Goal: Task Accomplishment & Management: Use online tool/utility

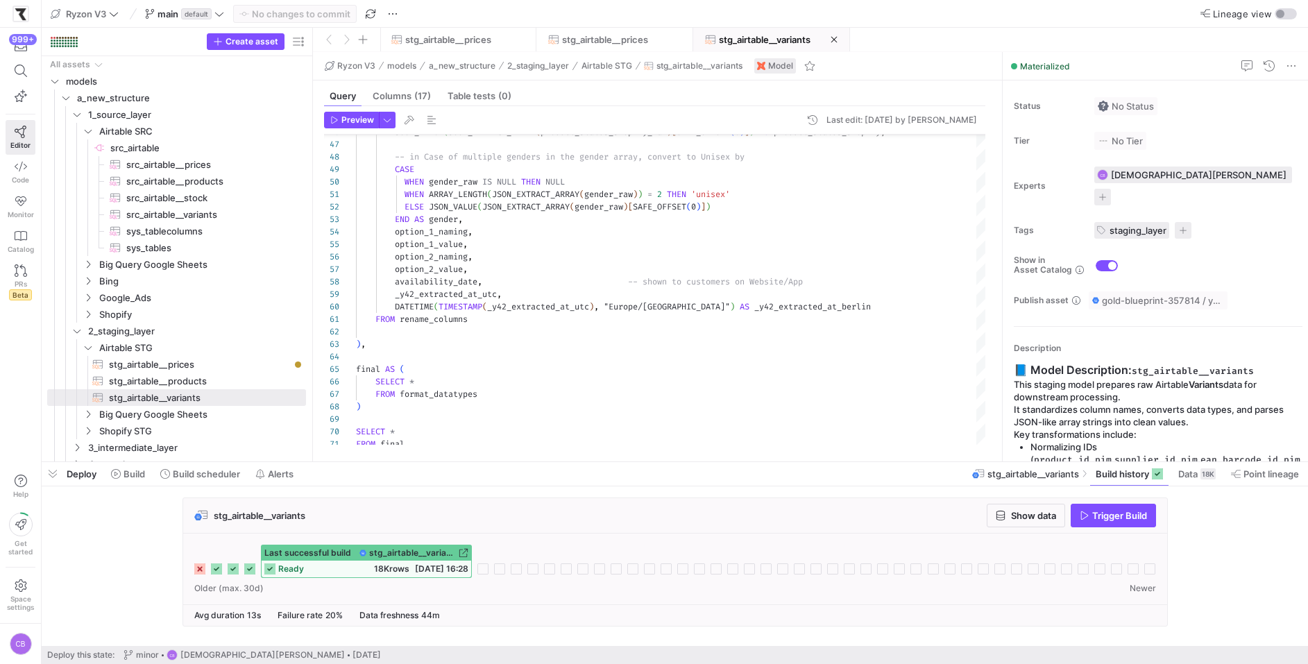
scroll to position [125, 0]
click at [203, 483] on span at bounding box center [200, 474] width 91 height 22
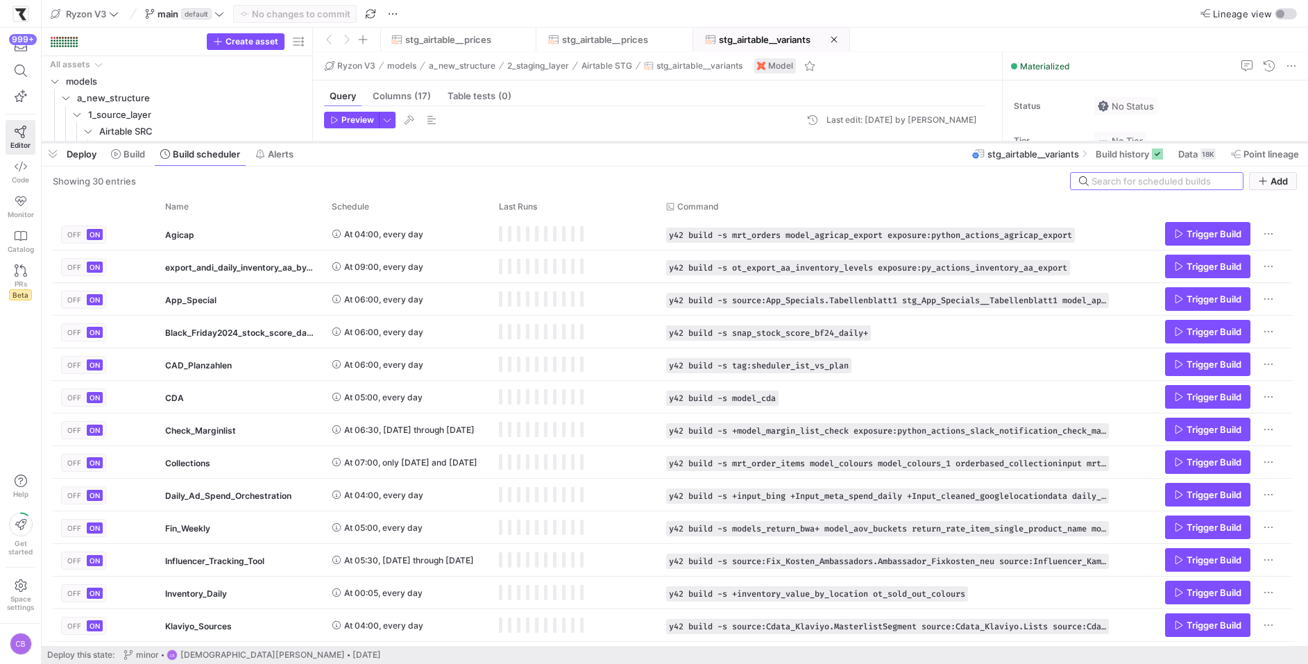
drag, startPoint x: 450, startPoint y: 462, endPoint x: 494, endPoint y: 142, distance: 322.8
click at [494, 142] on div at bounding box center [675, 142] width 1266 height 6
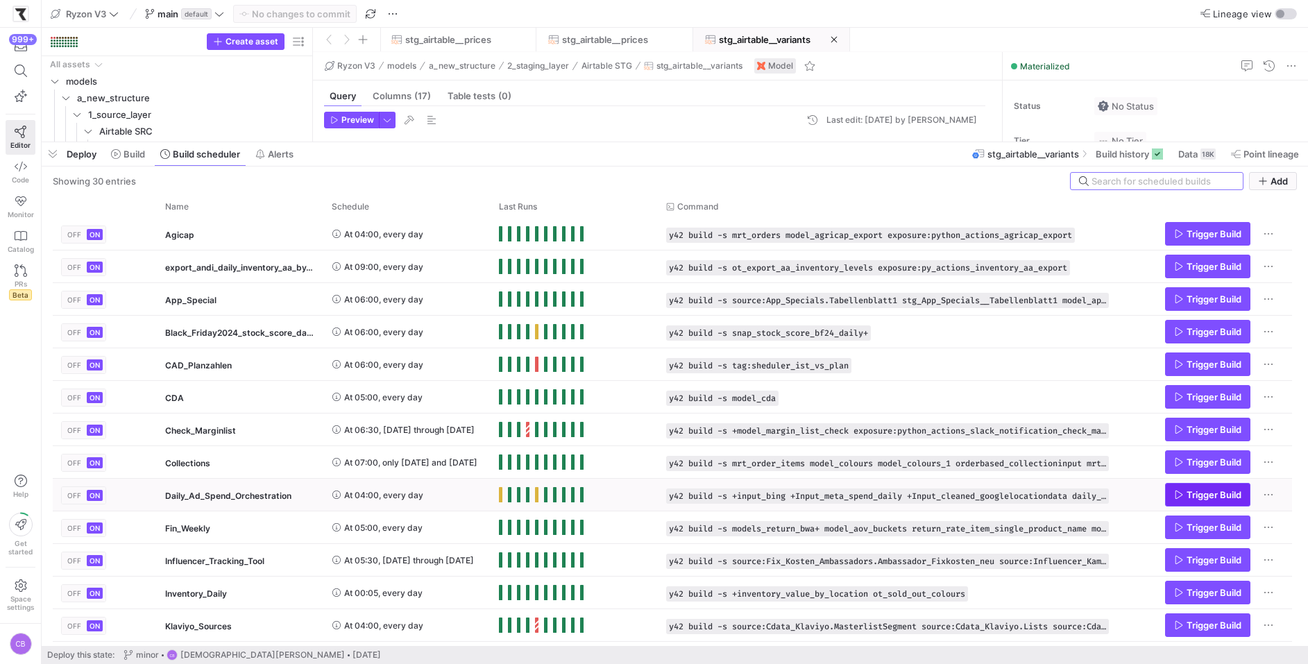
click at [1174, 499] on span "Trigger Build" at bounding box center [1207, 494] width 67 height 11
click at [609, 479] on div "Press SPACE to select this row." at bounding box center [573, 495] width 167 height 32
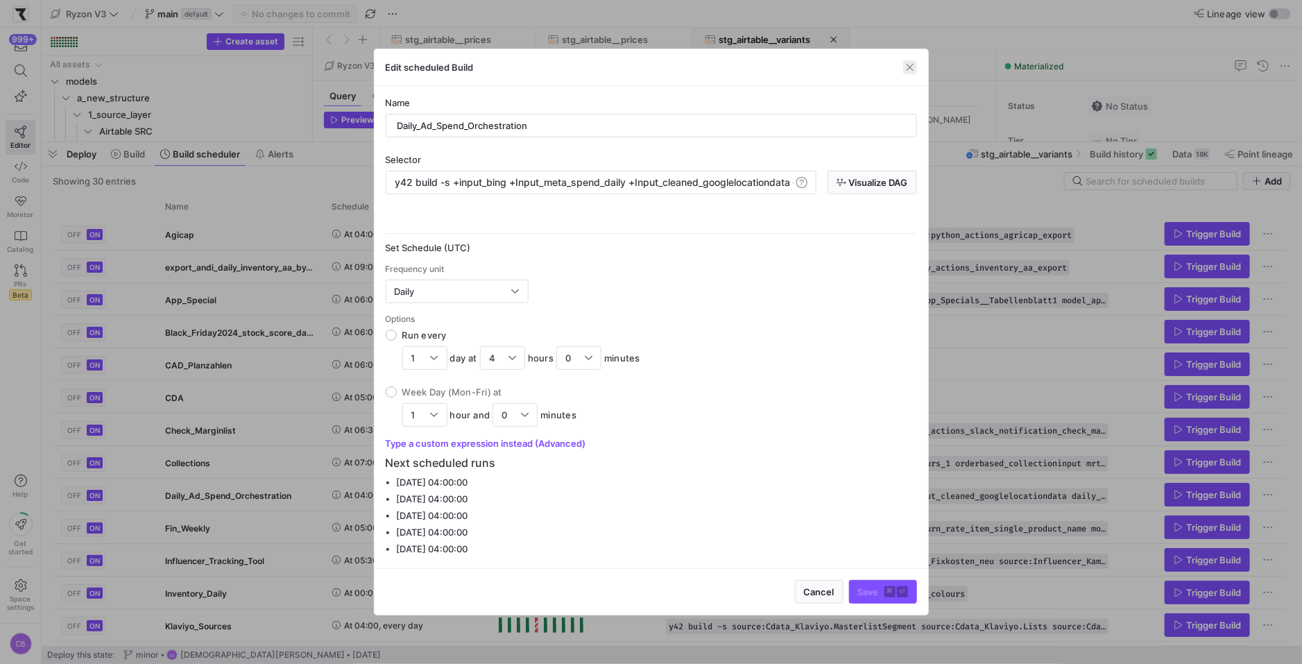
click at [913, 67] on span "button" at bounding box center [910, 67] width 14 height 14
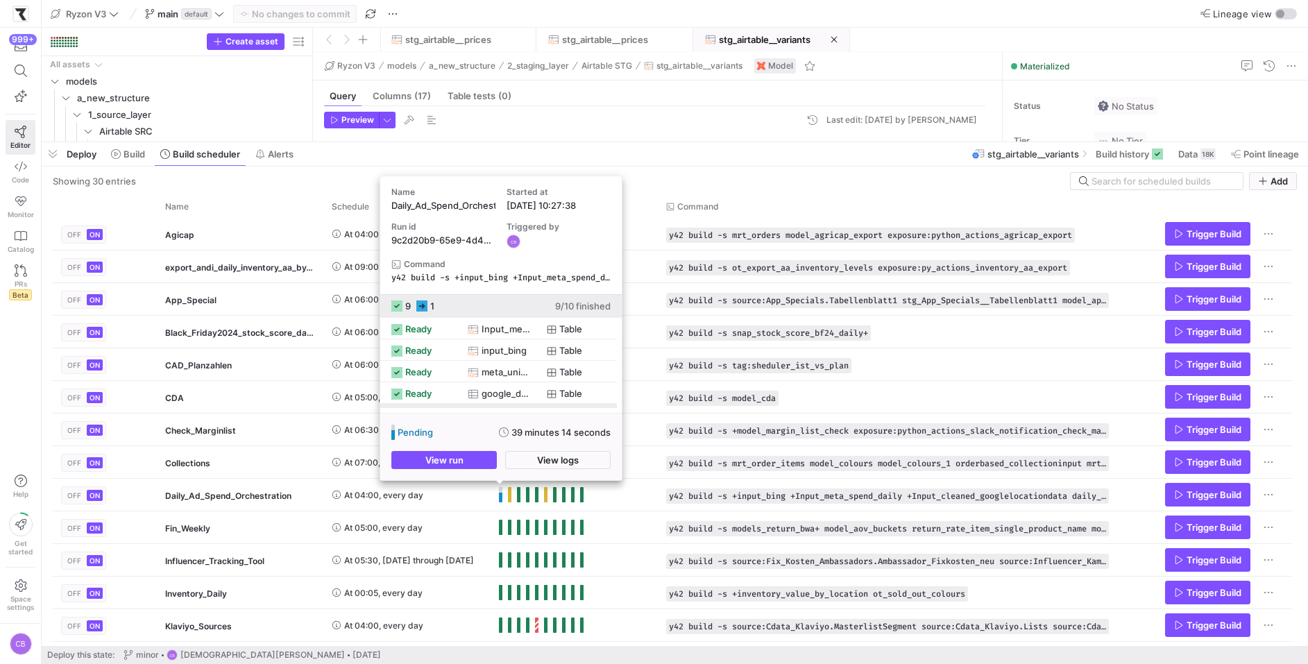
scroll to position [123, 0]
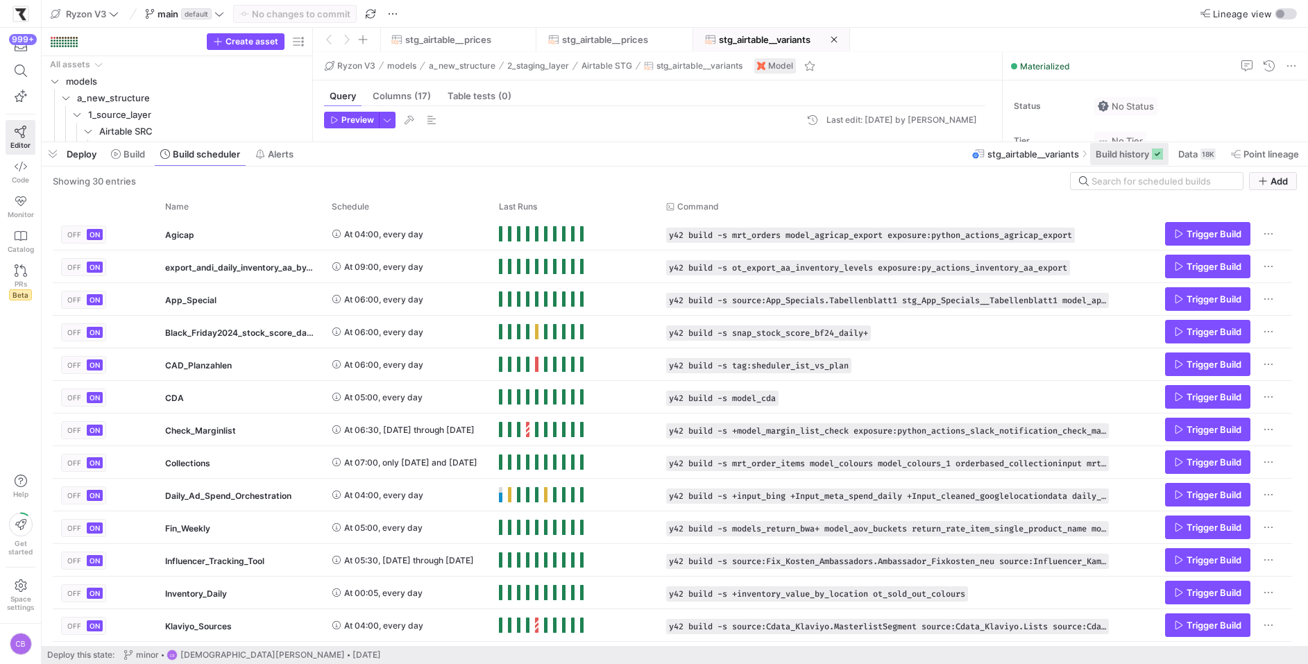
click at [1124, 161] on span at bounding box center [1129, 154] width 78 height 22
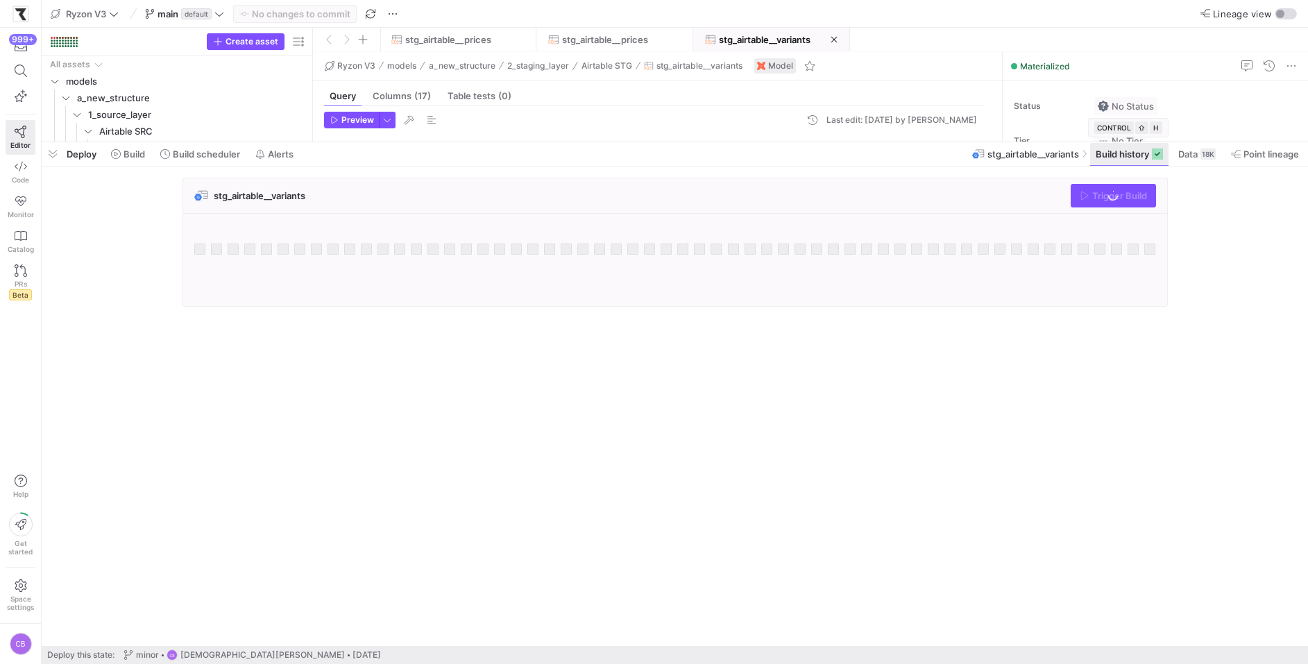
click at [1124, 161] on span at bounding box center [1129, 154] width 78 height 22
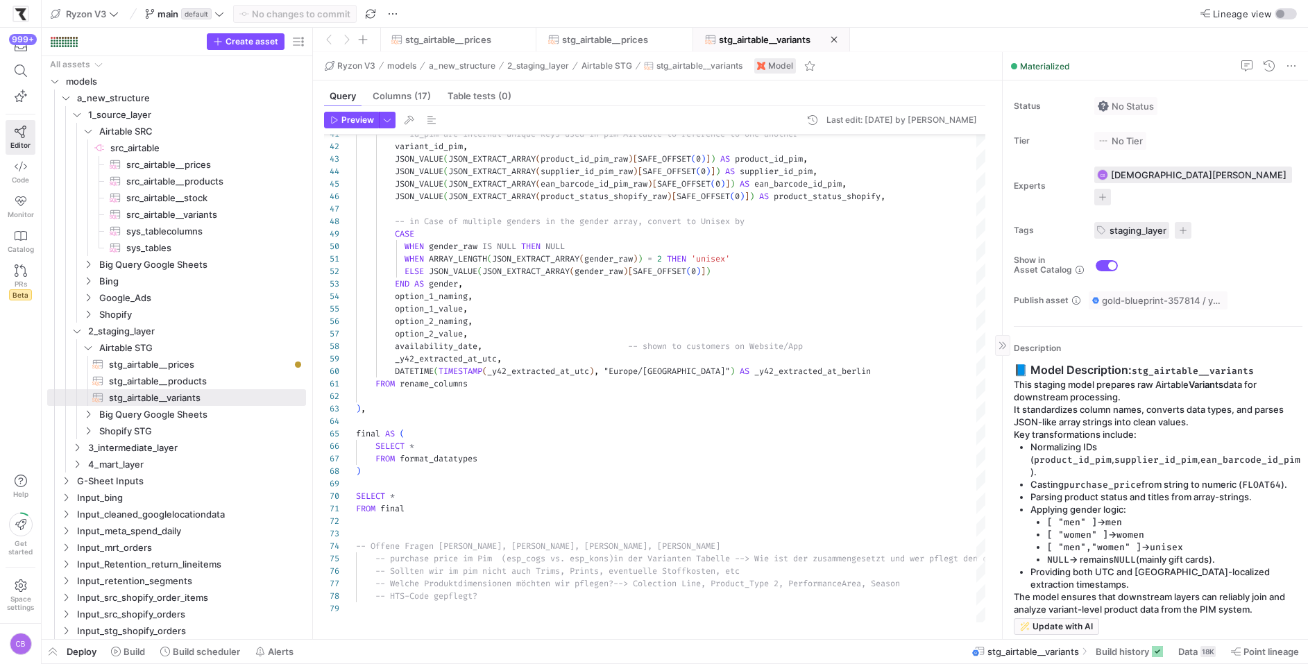
click at [1180, 528] on p "[ "women" ] → women" at bounding box center [1174, 534] width 255 height 12
